Goal: Transaction & Acquisition: Obtain resource

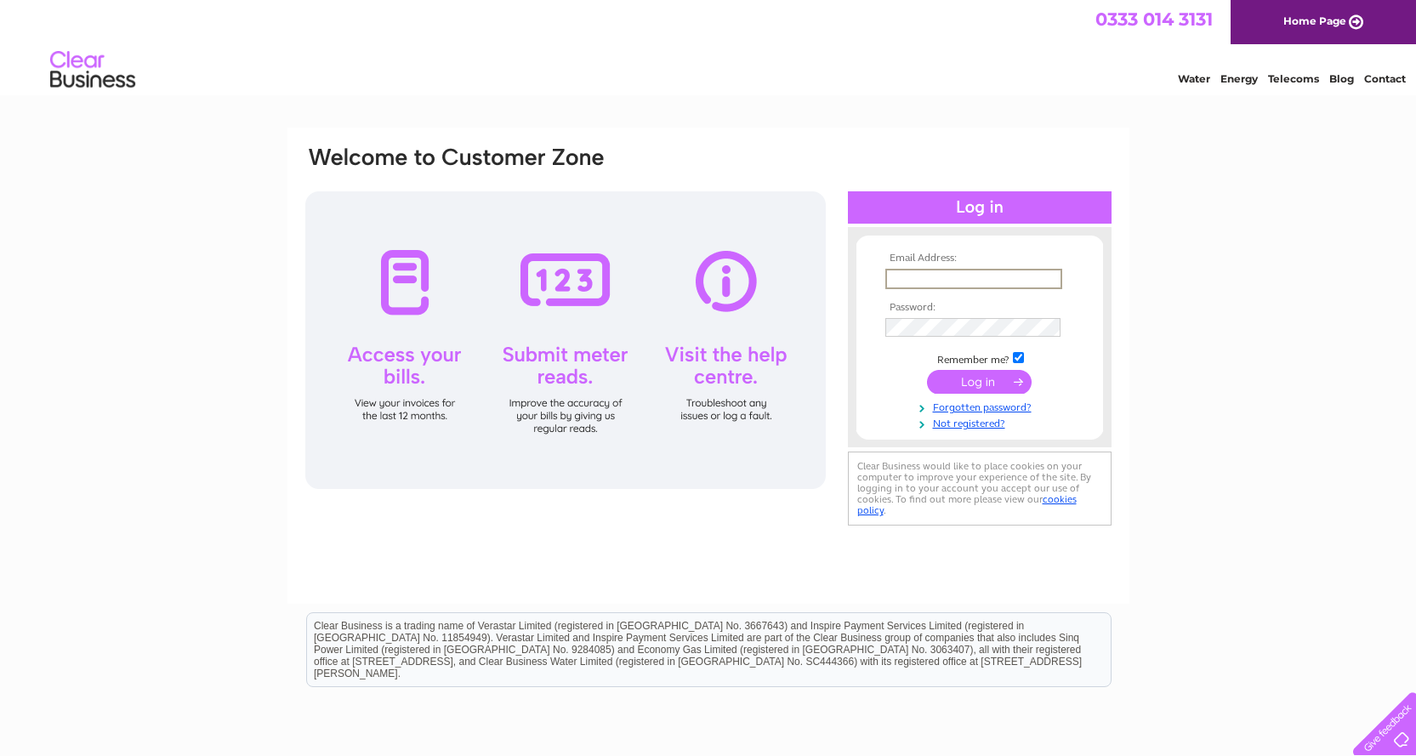
click at [902, 278] on input "text" at bounding box center [973, 279] width 177 height 20
type input "viv.swankie@rossie.org.uk"
click at [927, 370] on input "submit" at bounding box center [979, 382] width 105 height 24
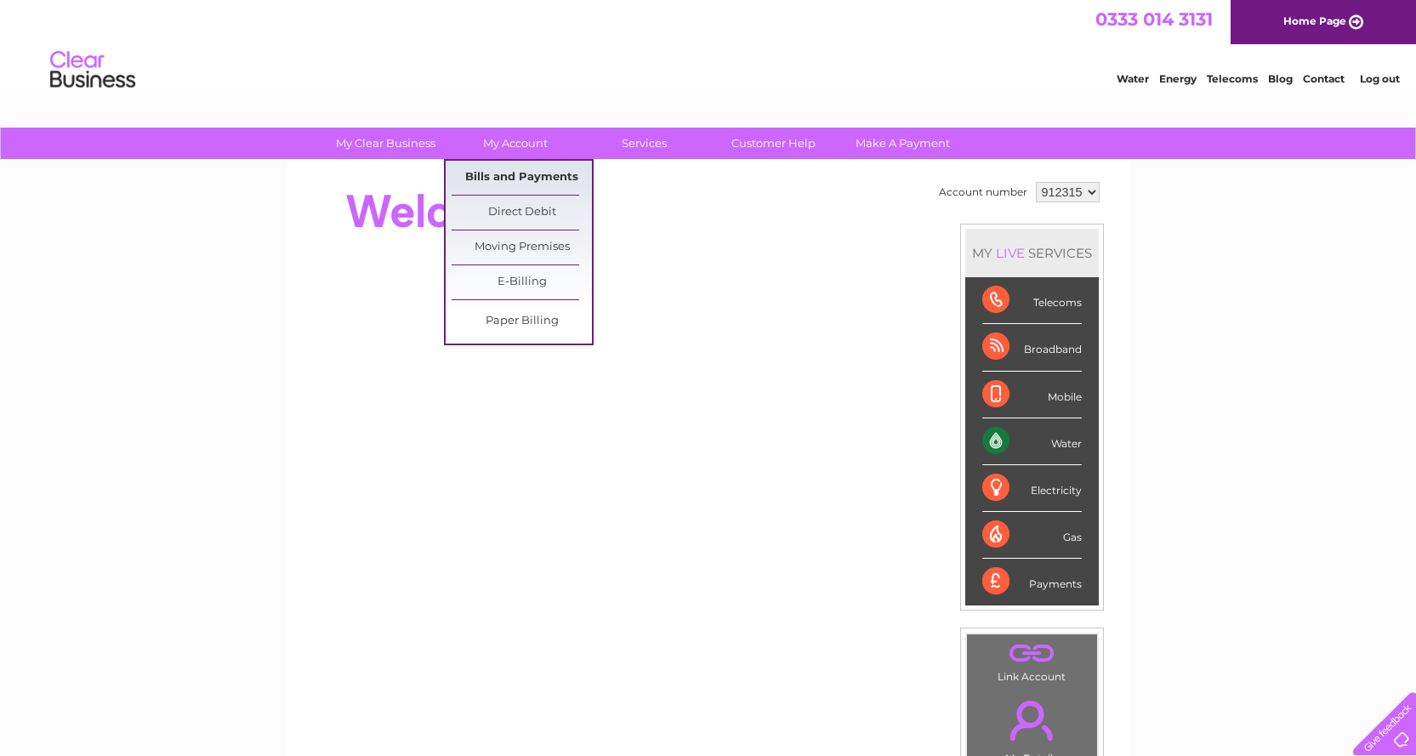
click at [506, 176] on link "Bills and Payments" at bounding box center [521, 178] width 140 height 34
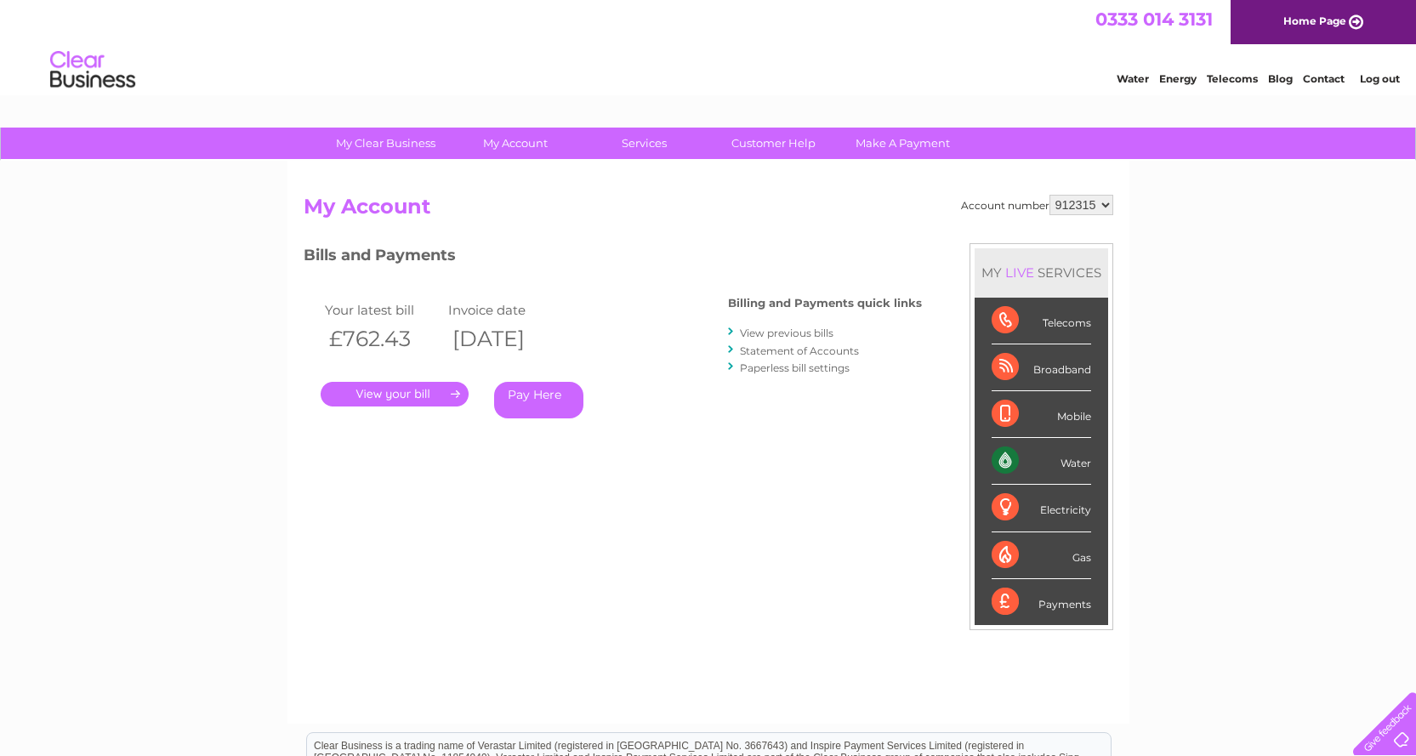
click at [404, 390] on link "." at bounding box center [395, 394] width 148 height 25
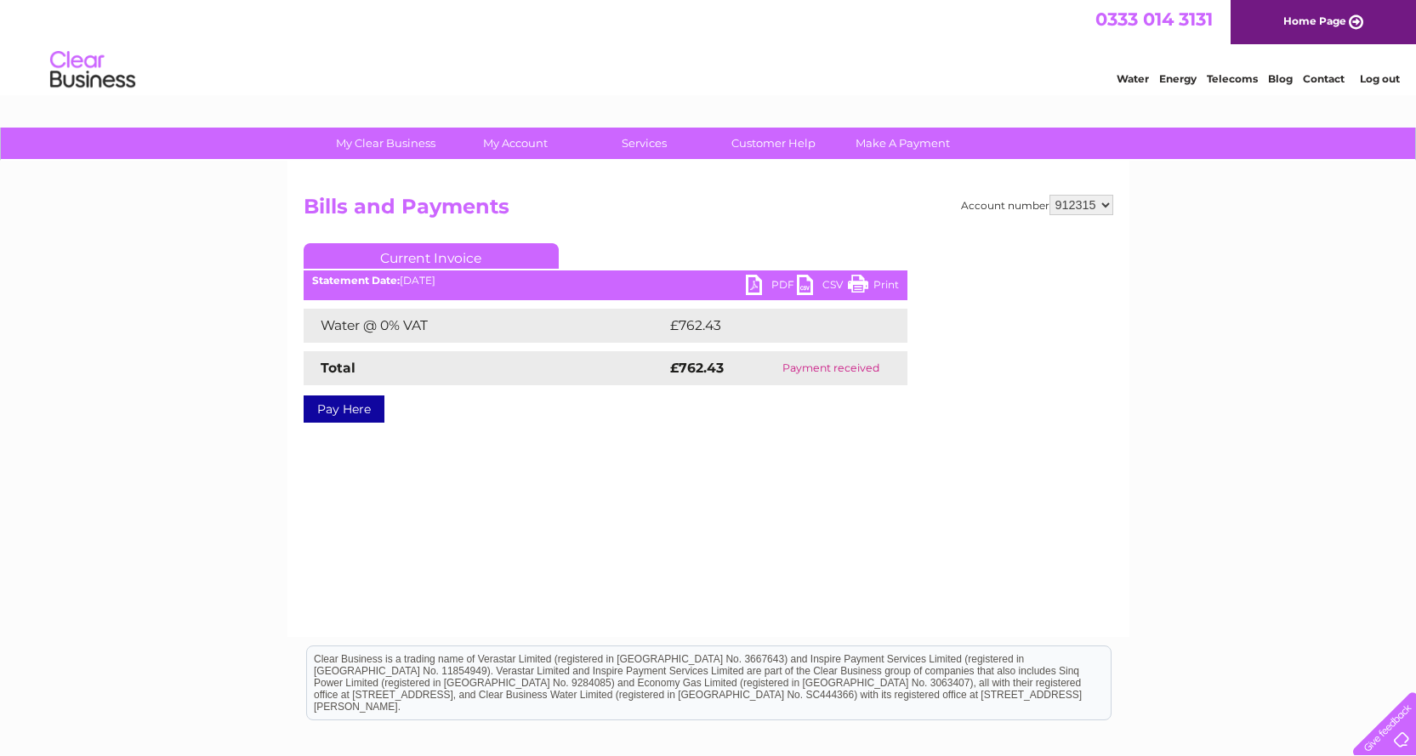
click at [758, 281] on link "PDF" at bounding box center [771, 287] width 51 height 25
click at [1391, 73] on link "Log out" at bounding box center [1379, 78] width 40 height 13
